Goal: Subscribe to service/newsletter

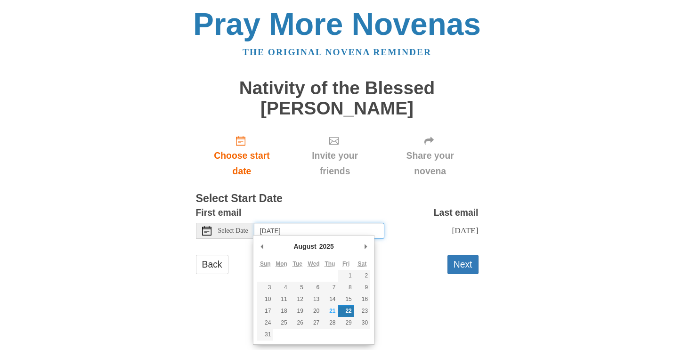
click at [329, 228] on input "Friday, August 22nd" at bounding box center [319, 231] width 130 height 16
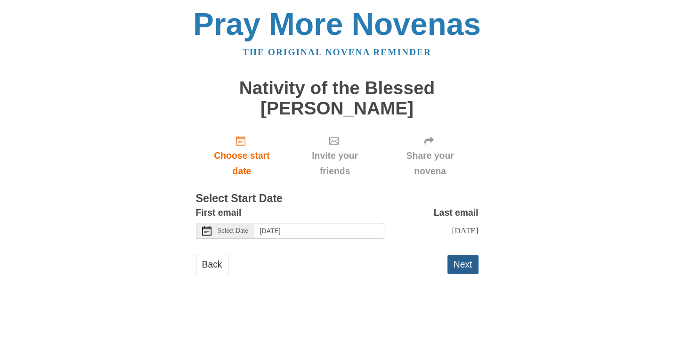
click at [460, 264] on button "Next" at bounding box center [462, 264] width 31 height 19
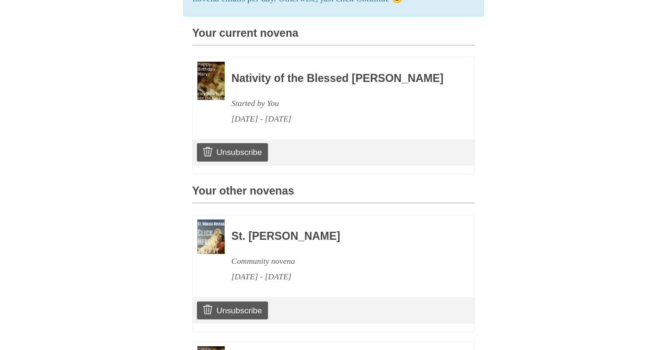
scroll to position [254, 0]
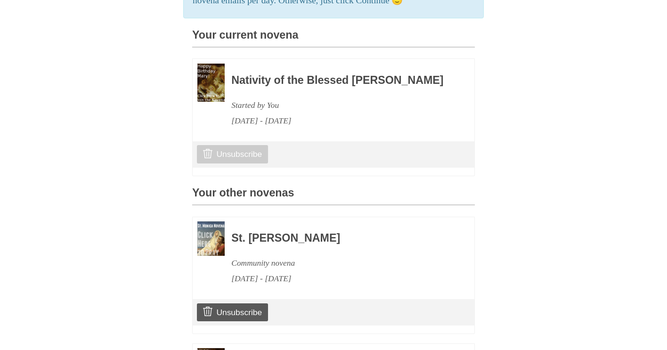
click at [229, 161] on link "Unsubscribe" at bounding box center [232, 154] width 71 height 18
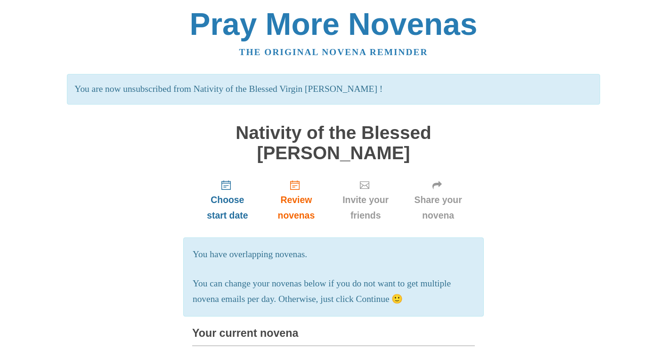
click at [225, 186] on use "Choose start date" at bounding box center [225, 184] width 9 height 9
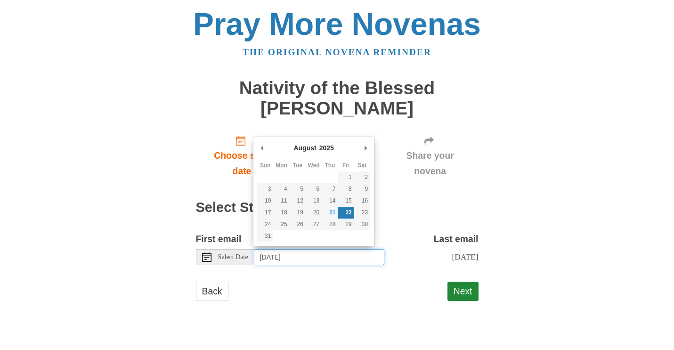
click at [325, 257] on input "Friday, August 22nd" at bounding box center [319, 257] width 130 height 16
click at [299, 258] on input "Thursday, August 28th" at bounding box center [319, 257] width 130 height 16
type input "Wednesday, August 27th"
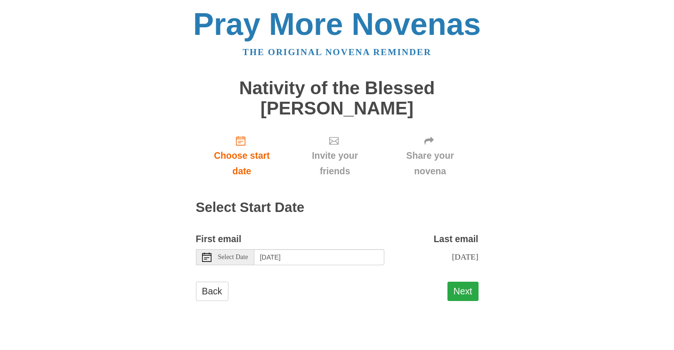
click at [460, 283] on button "Next" at bounding box center [462, 291] width 31 height 19
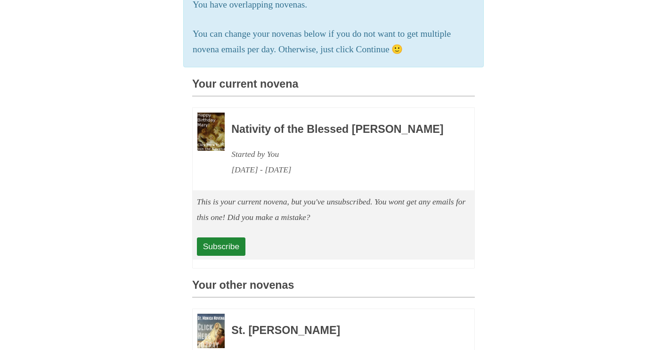
scroll to position [198, 0]
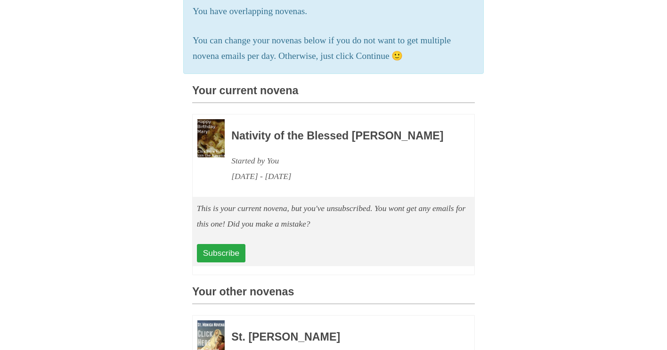
click at [220, 258] on link "Subscribe" at bounding box center [221, 253] width 49 height 18
